Goal: Information Seeking & Learning: Learn about a topic

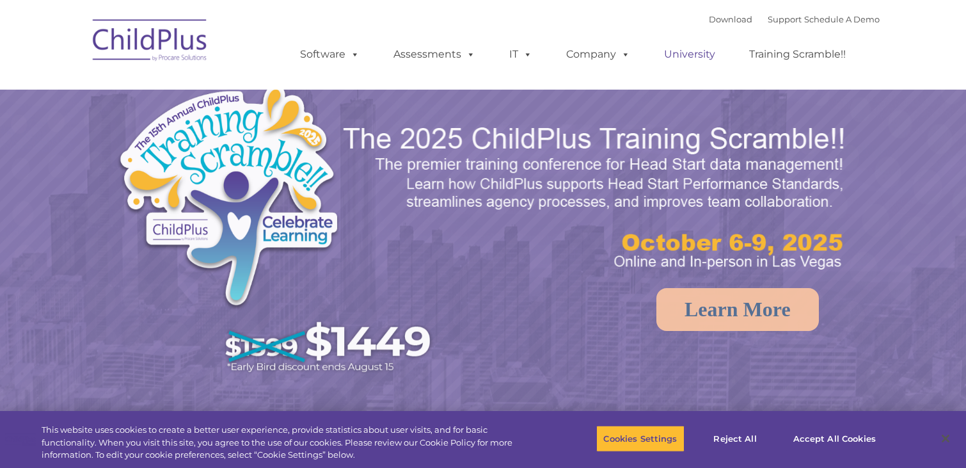
select select "MEDIUM"
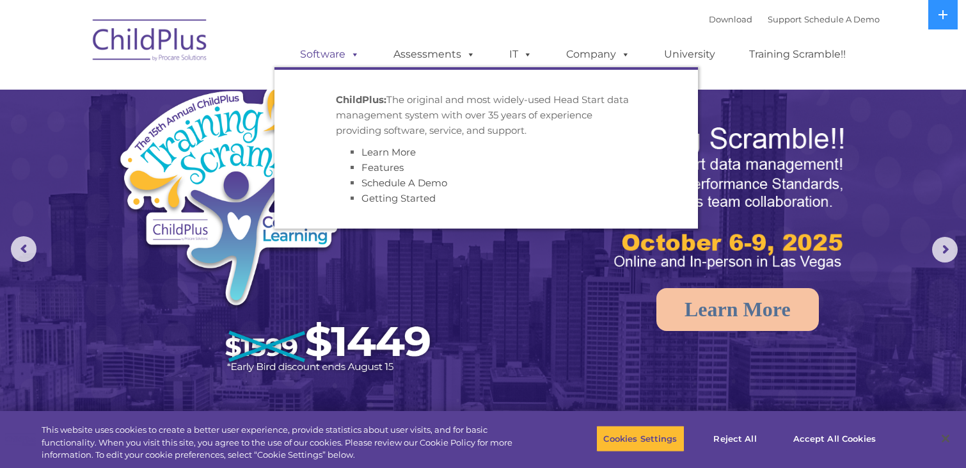
click at [355, 56] on span at bounding box center [352, 54] width 14 height 12
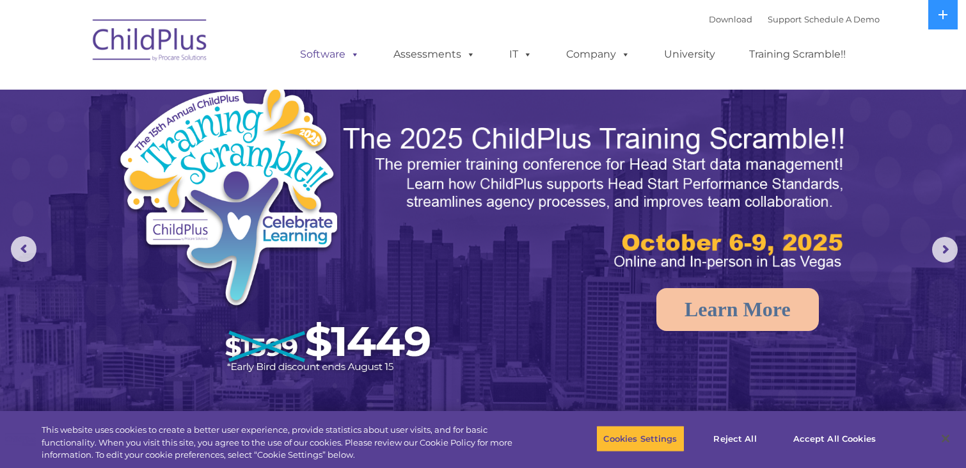
click at [354, 55] on span at bounding box center [352, 54] width 14 height 12
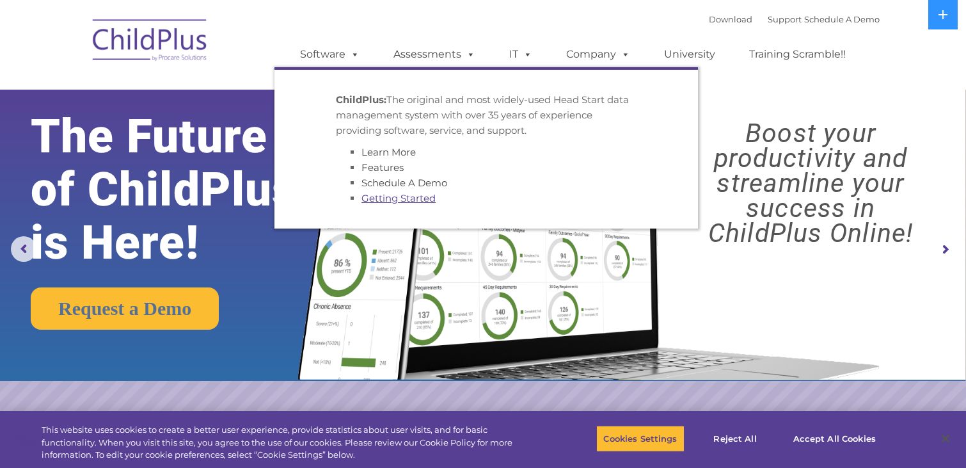
click at [388, 200] on link "Getting Started" at bounding box center [398, 198] width 74 height 12
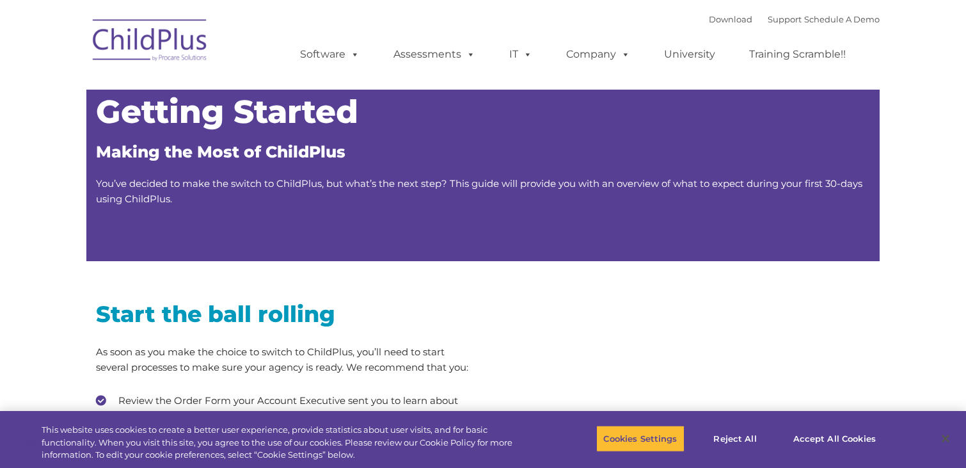
type input ""
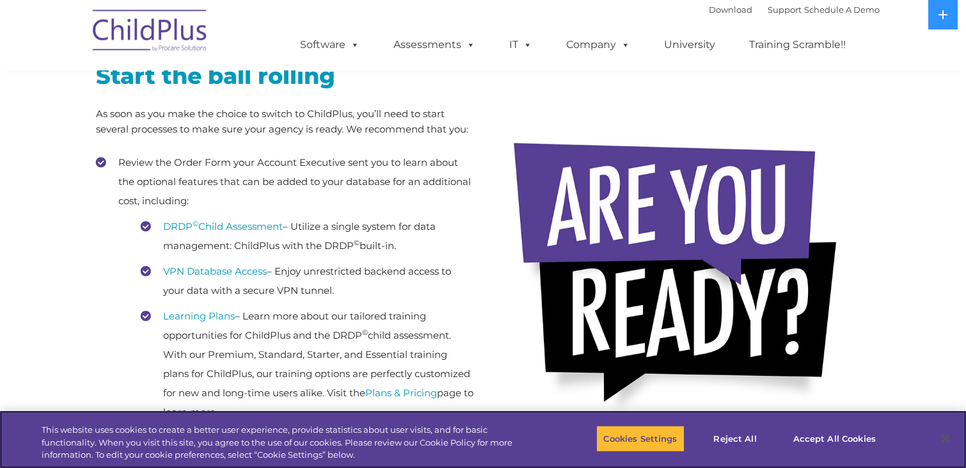
scroll to position [198, 0]
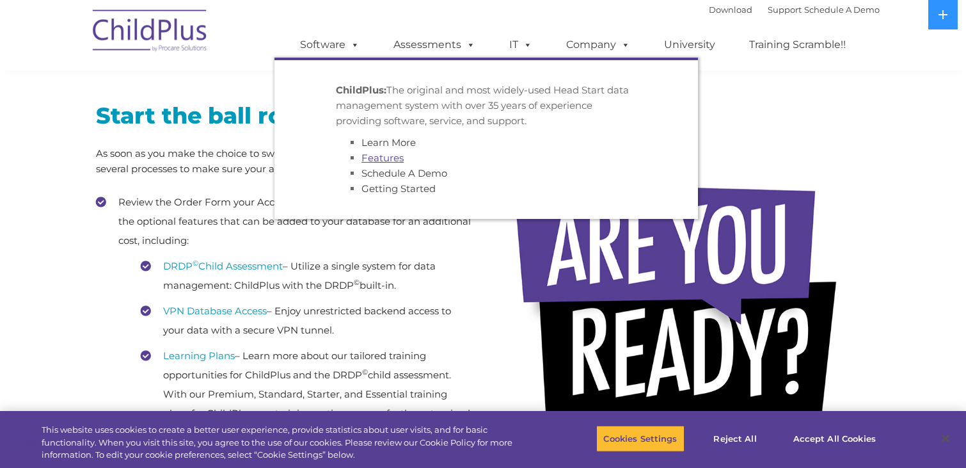
click at [380, 159] on link "Features" at bounding box center [382, 158] width 42 height 12
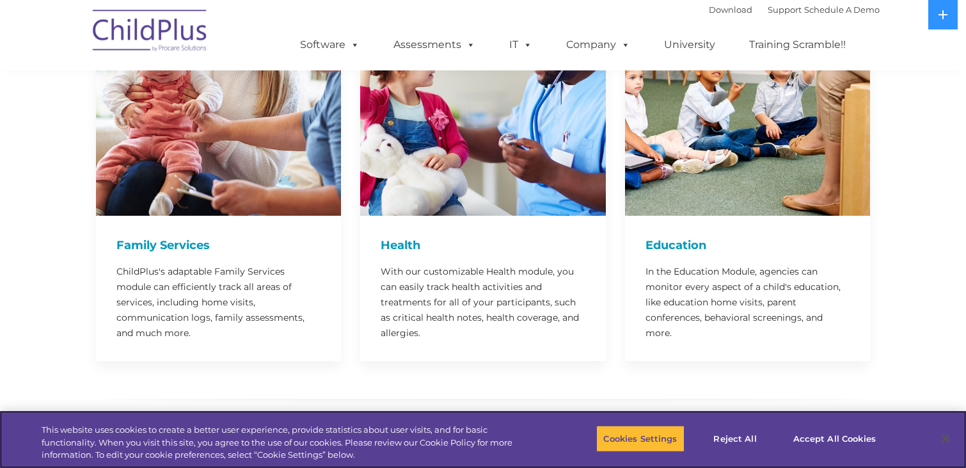
scroll to position [2715, 0]
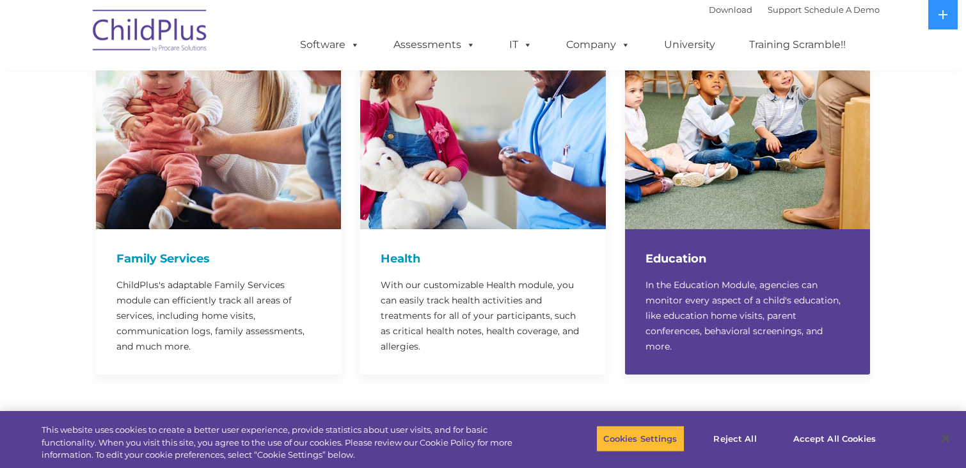
click at [752, 229] on div "Education In the Education Module, agencies can monitor every aspect of a child…" at bounding box center [747, 301] width 245 height 145
click at [802, 229] on div "Education In the Education Module, agencies can monitor every aspect of a child…" at bounding box center [747, 301] width 245 height 145
click at [774, 229] on div "Education In the Education Module, agencies can monitor every aspect of a child…" at bounding box center [747, 301] width 245 height 145
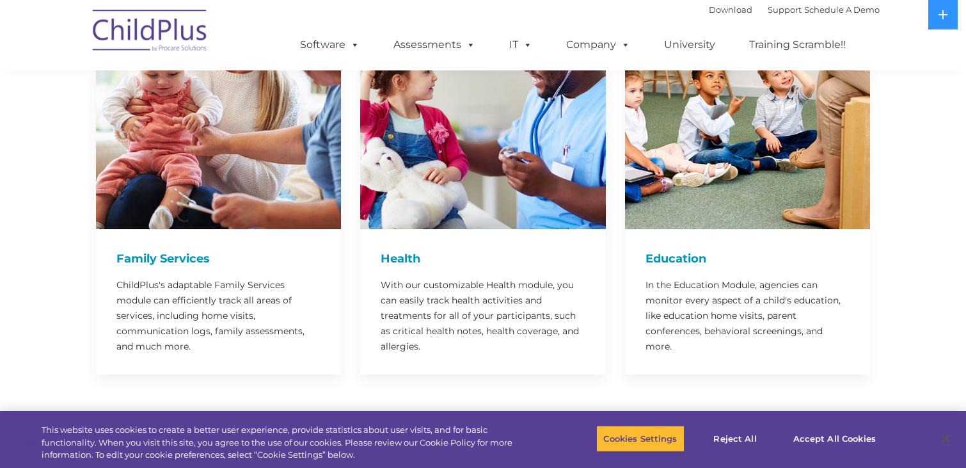
scroll to position [2527, 0]
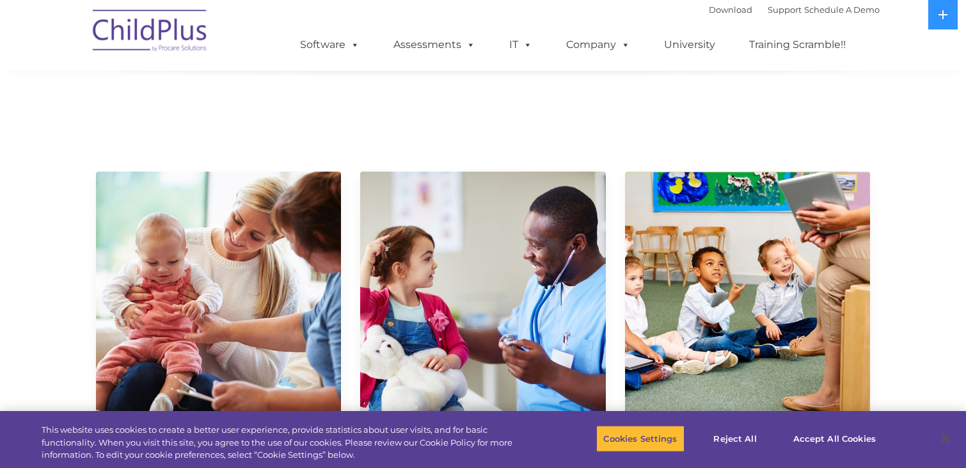
click at [763, 171] on img at bounding box center [747, 293] width 245 height 245
click at [750, 194] on img at bounding box center [747, 293] width 245 height 245
click at [773, 216] on img at bounding box center [747, 293] width 245 height 245
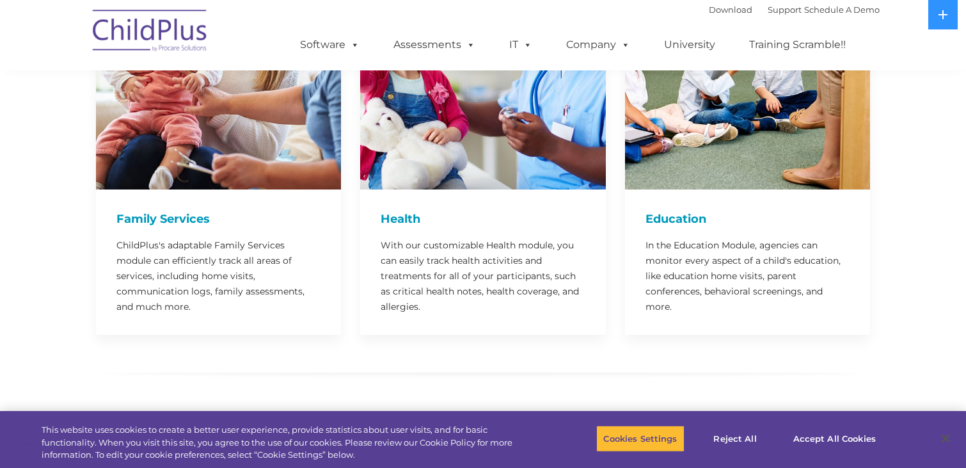
scroll to position [2781, 0]
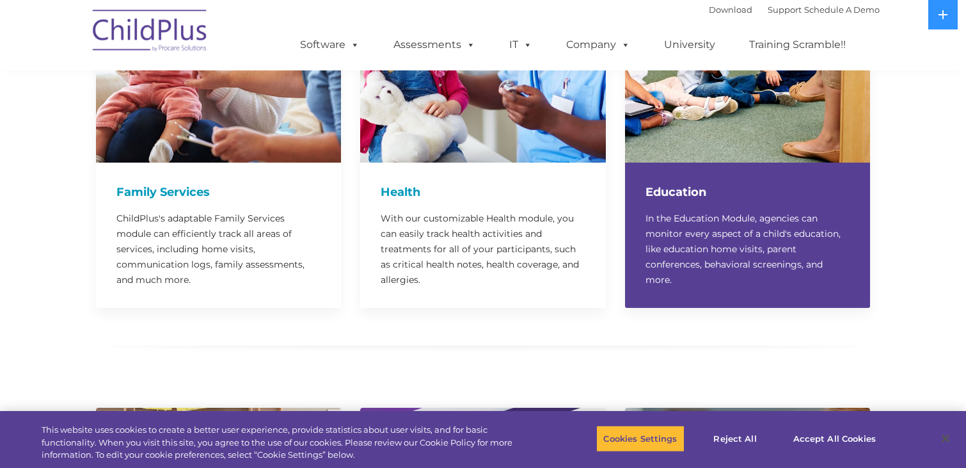
click at [704, 183] on h4 "Education" at bounding box center [748, 192] width 204 height 18
click at [678, 183] on h4 "Education" at bounding box center [748, 192] width 204 height 18
click at [756, 246] on p "In the Education Module, agencies can monitor every aspect of a child's educati…" at bounding box center [748, 248] width 204 height 77
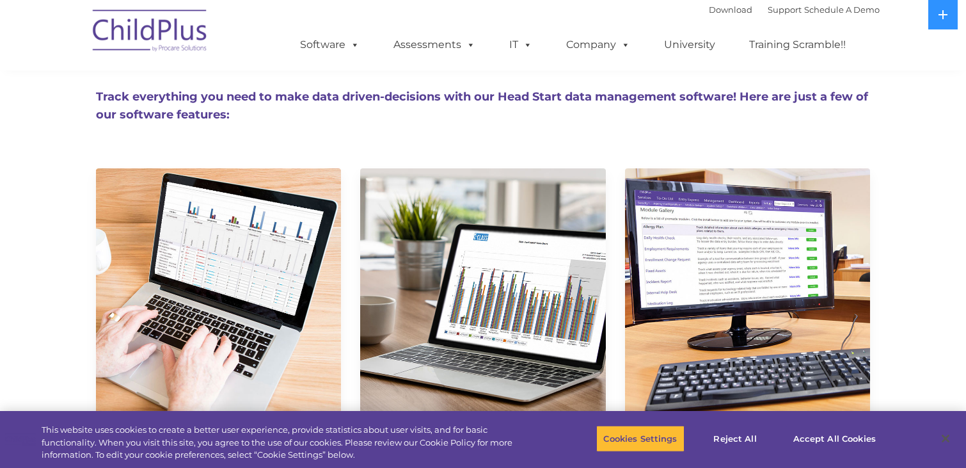
scroll to position [0, 0]
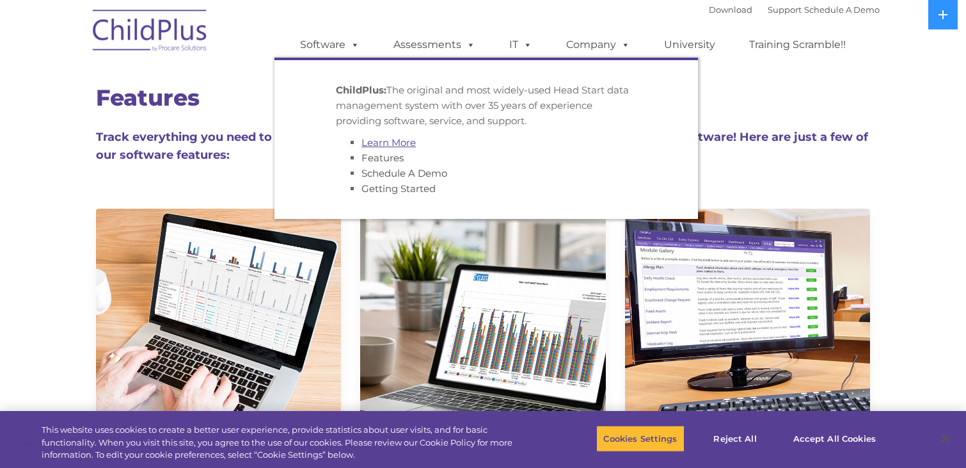
click at [379, 141] on link "Learn More" at bounding box center [388, 142] width 54 height 12
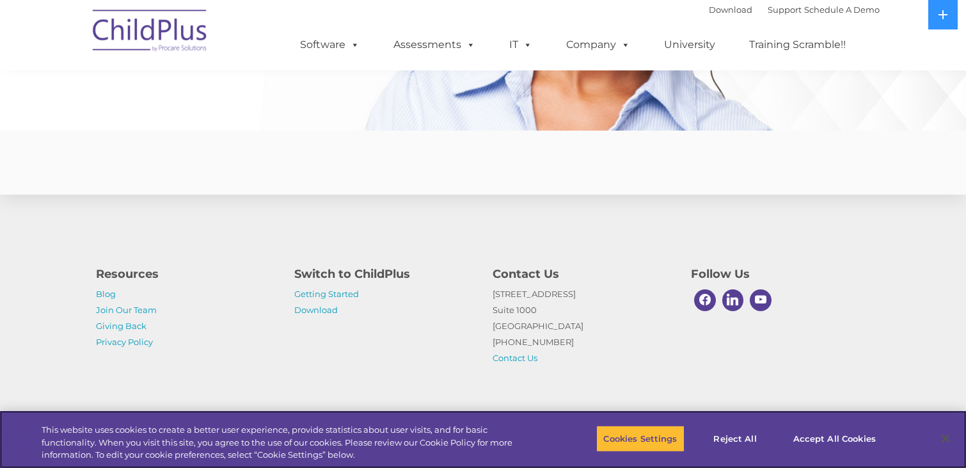
scroll to position [3135, 0]
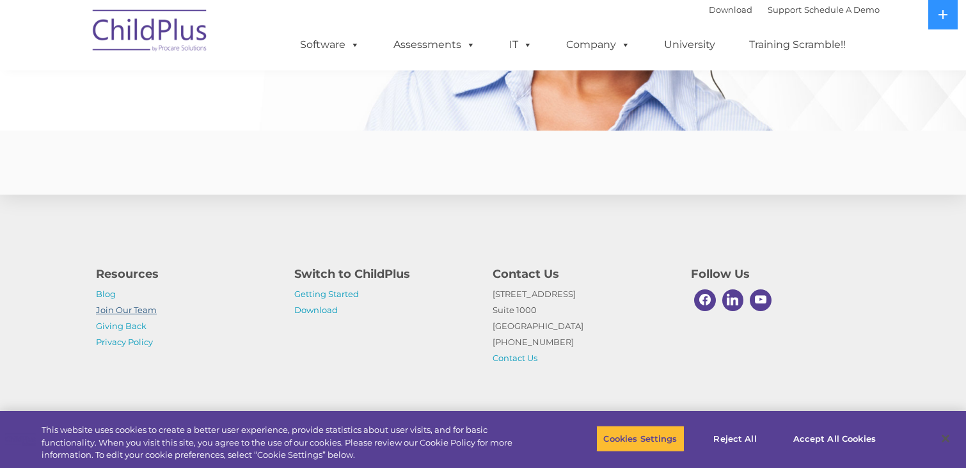
click at [118, 310] on link "Join Our Team" at bounding box center [126, 310] width 61 height 10
